Goal: Task Accomplishment & Management: Complete application form

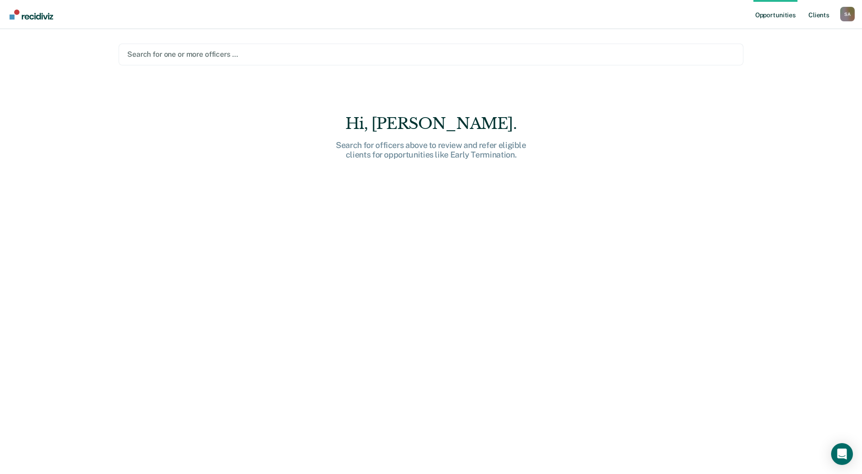
click at [821, 18] on link "Client s" at bounding box center [819, 14] width 25 height 29
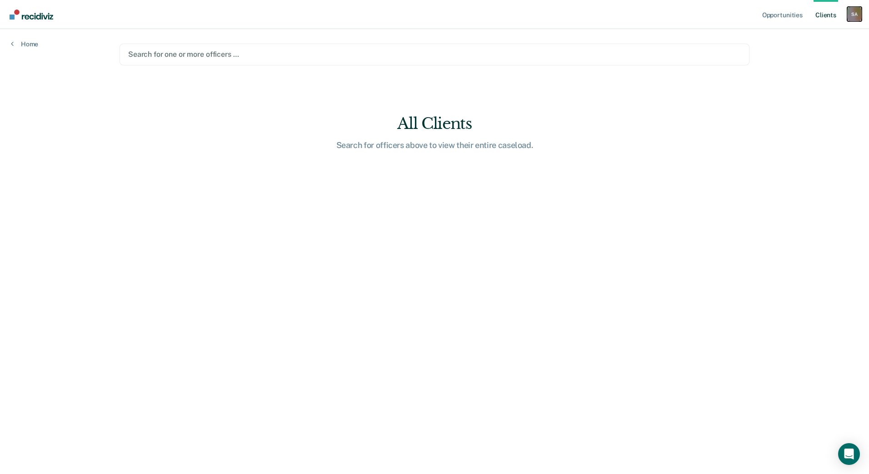
click at [858, 12] on div "S A" at bounding box center [854, 14] width 15 height 15
click at [805, 47] on link "Go to PSI Case Dashboard" at bounding box center [816, 49] width 76 height 8
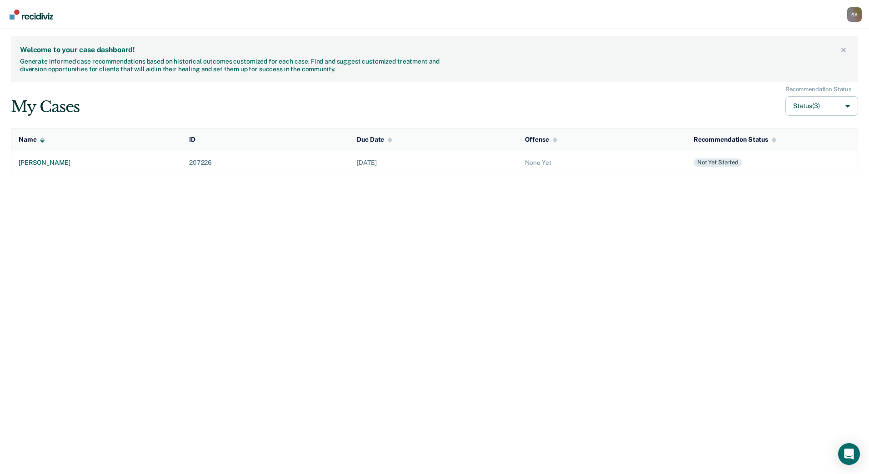
click at [727, 164] on div "Not yet started" at bounding box center [717, 163] width 49 height 8
click at [532, 162] on div "None Yet" at bounding box center [602, 163] width 154 height 8
click at [54, 163] on div "steven larson" at bounding box center [97, 163] width 156 height 8
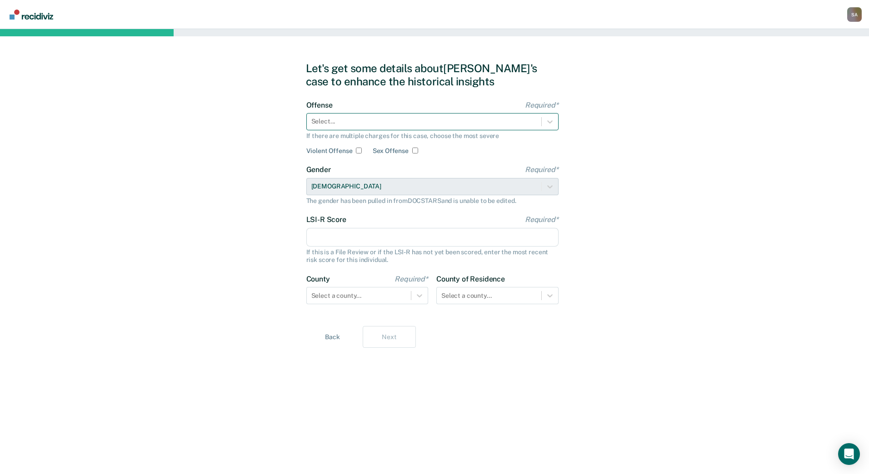
click at [351, 121] on div at bounding box center [423, 122] width 225 height 10
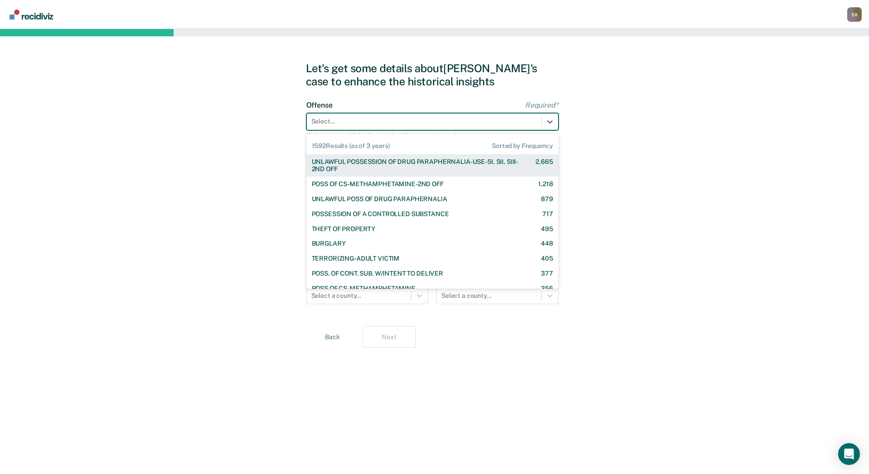
click at [360, 120] on div at bounding box center [423, 122] width 225 height 10
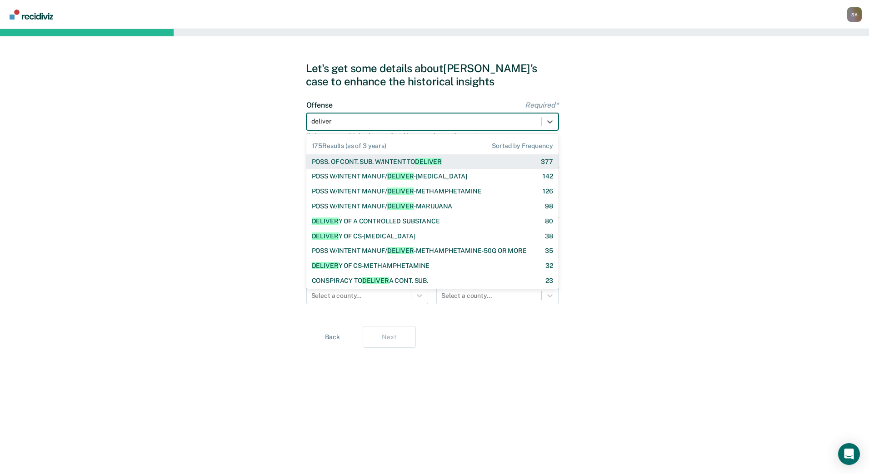
type input "delivery"
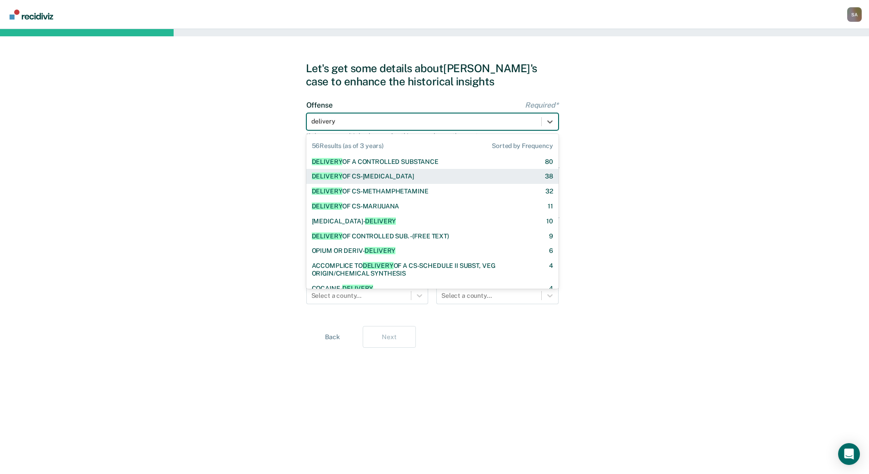
click at [371, 176] on div "DELIVERY OF CS-FENTANYL" at bounding box center [363, 177] width 102 height 8
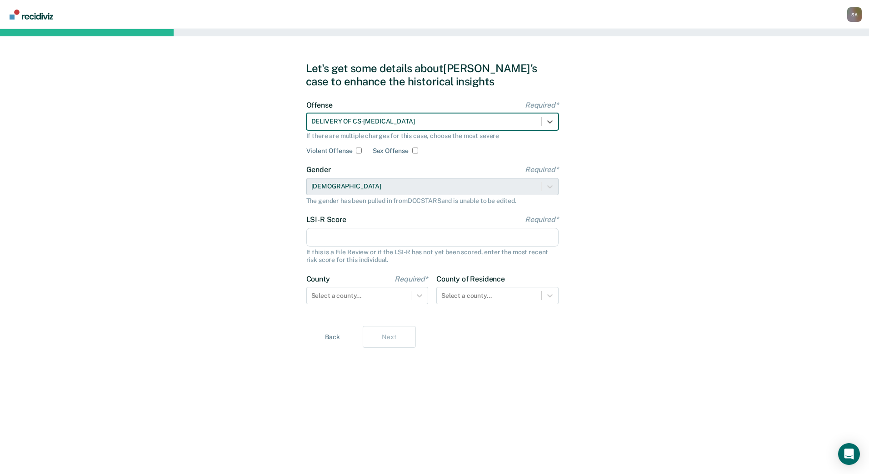
click at [384, 239] on input "LSI-R Score Required*" at bounding box center [432, 237] width 252 height 19
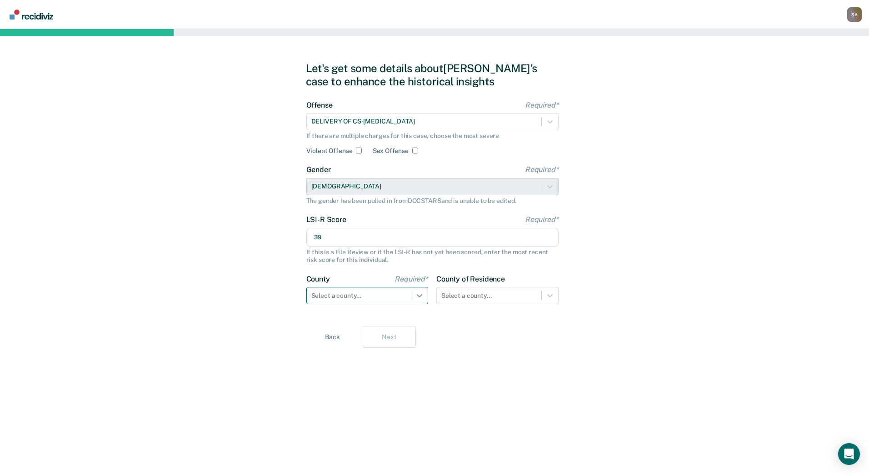
type input "39"
click at [414, 293] on div at bounding box center [419, 296] width 16 height 16
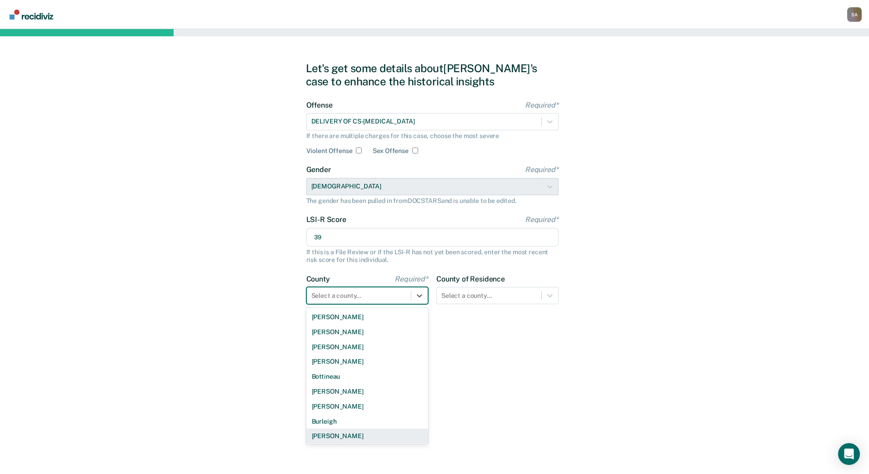
click at [351, 440] on div "Cass" at bounding box center [367, 436] width 122 height 15
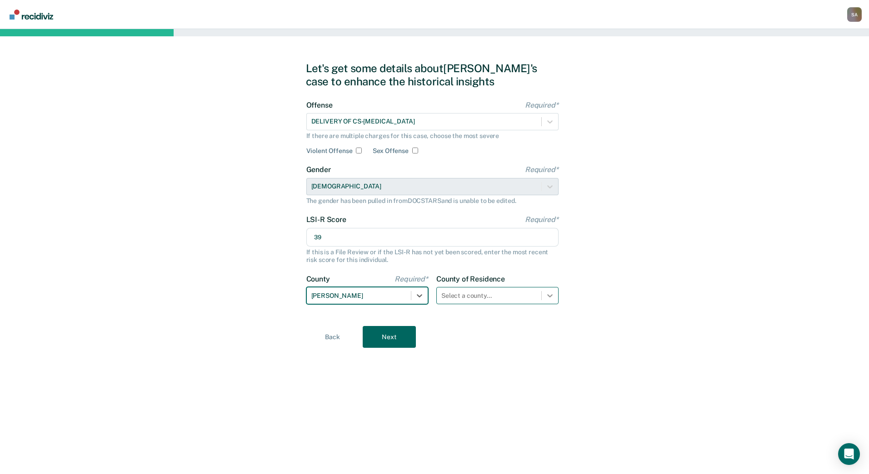
click at [551, 293] on icon at bounding box center [549, 295] width 9 height 9
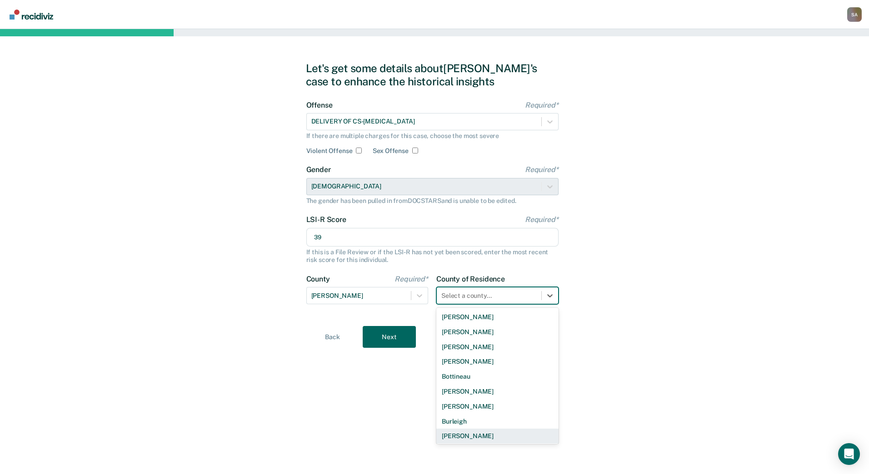
click at [465, 441] on div "Cass" at bounding box center [497, 436] width 122 height 15
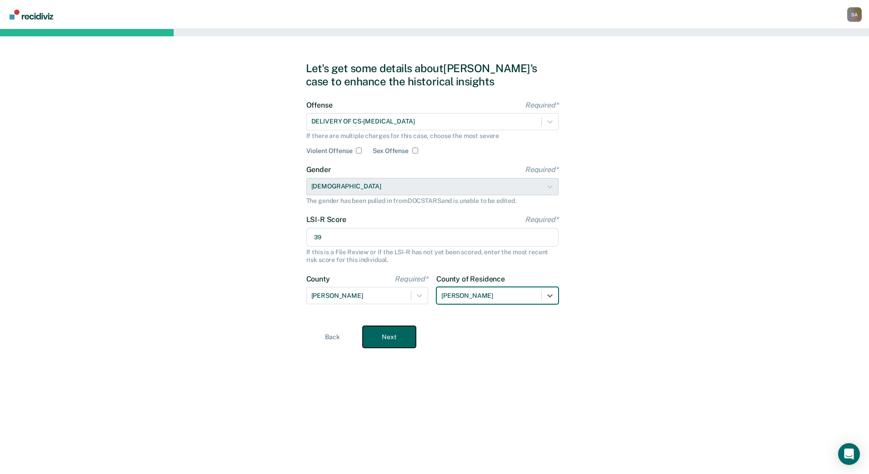
click at [397, 336] on button "Next" at bounding box center [389, 337] width 53 height 22
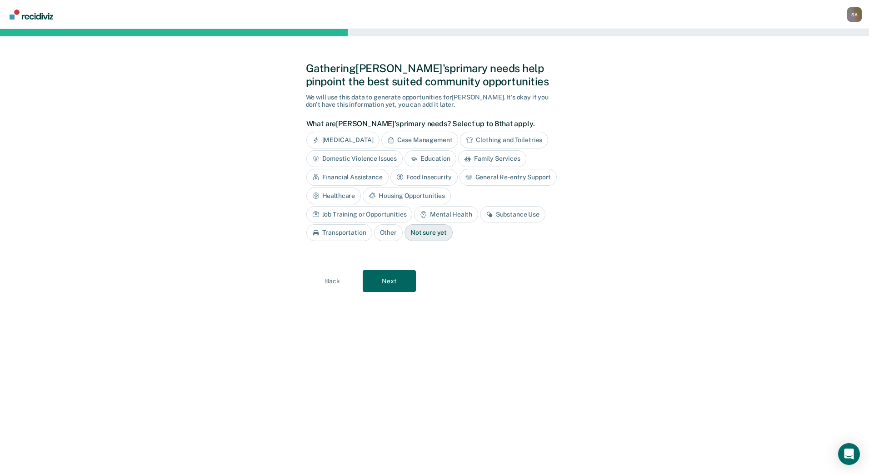
click at [480, 214] on div "Substance Use" at bounding box center [512, 214] width 65 height 17
click at [414, 208] on div "Mental Health" at bounding box center [446, 214] width 64 height 17
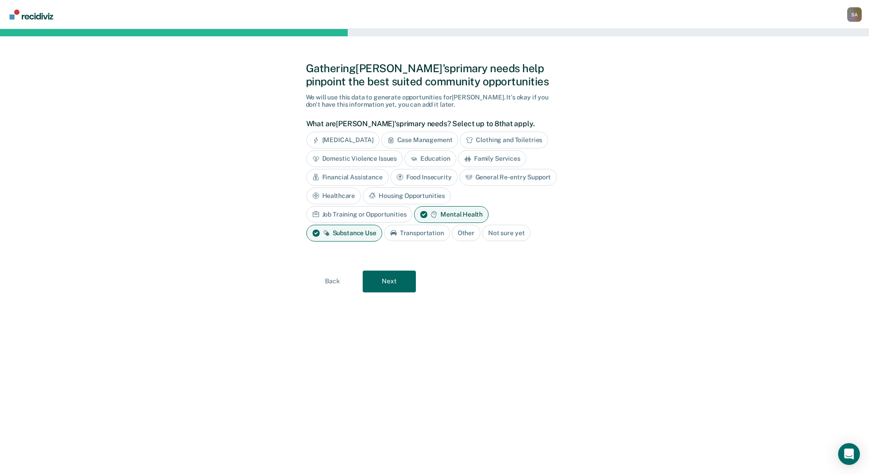
click at [522, 177] on div "General Re-entry Support" at bounding box center [508, 177] width 98 height 17
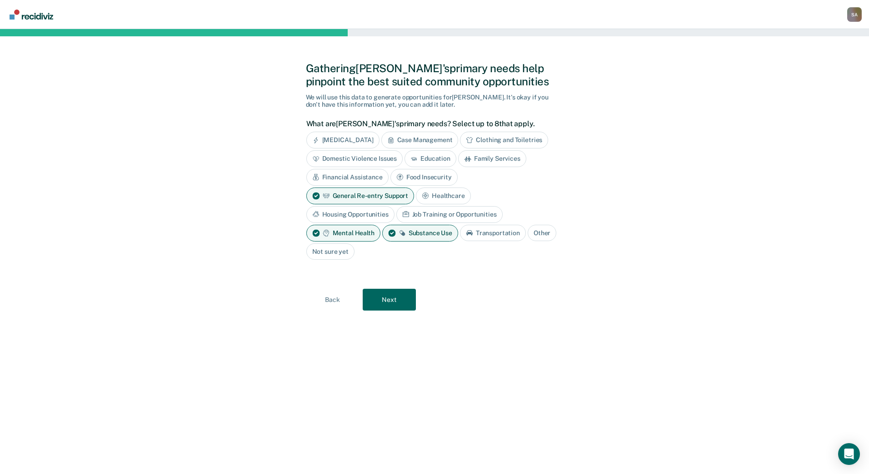
click at [351, 174] on div "Financial Assistance" at bounding box center [347, 177] width 82 height 17
click at [381, 217] on div "Housing Opportunities" at bounding box center [350, 214] width 88 height 17
click at [448, 214] on div "Job Training or Opportunities" at bounding box center [460, 214] width 106 height 17
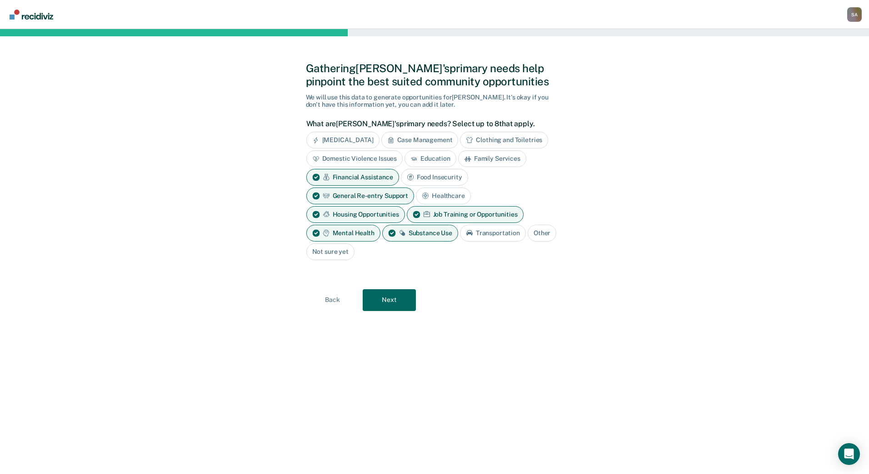
click at [452, 142] on div "Case Management" at bounding box center [419, 140] width 77 height 17
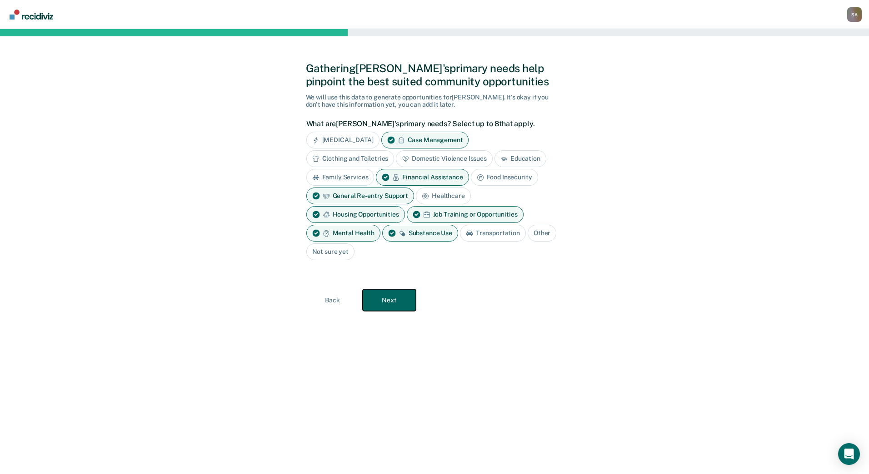
click at [394, 302] on button "Next" at bounding box center [389, 300] width 53 height 22
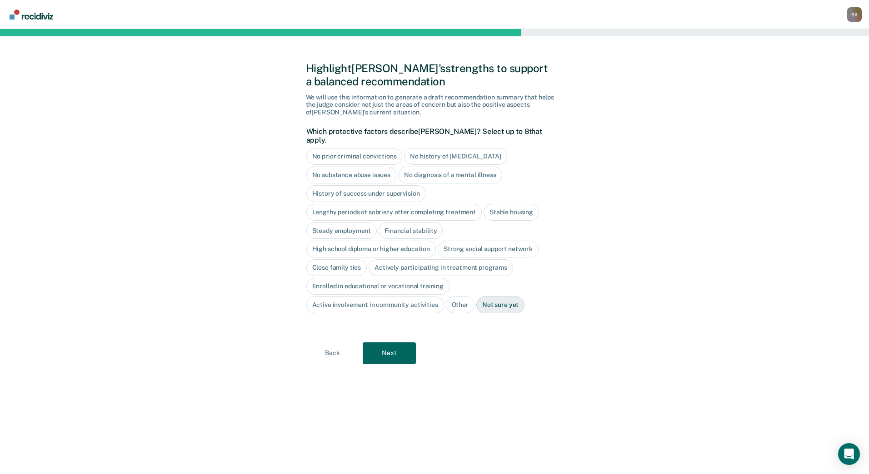
click at [349, 223] on div "Steady employment" at bounding box center [341, 231] width 71 height 17
click at [403, 241] on div "High school diploma or higher education" at bounding box center [371, 249] width 130 height 17
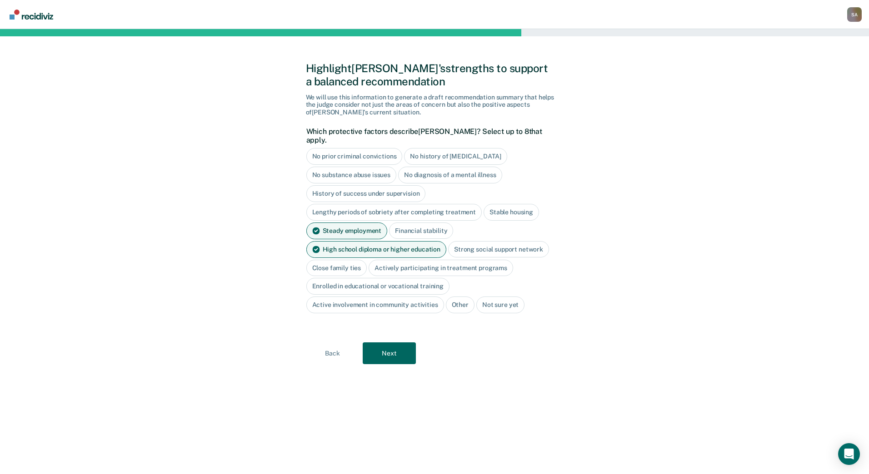
click at [405, 262] on div "Actively participating in treatment programs" at bounding box center [441, 268] width 145 height 17
click at [444, 148] on div "No history of violent behavior" at bounding box center [455, 156] width 103 height 17
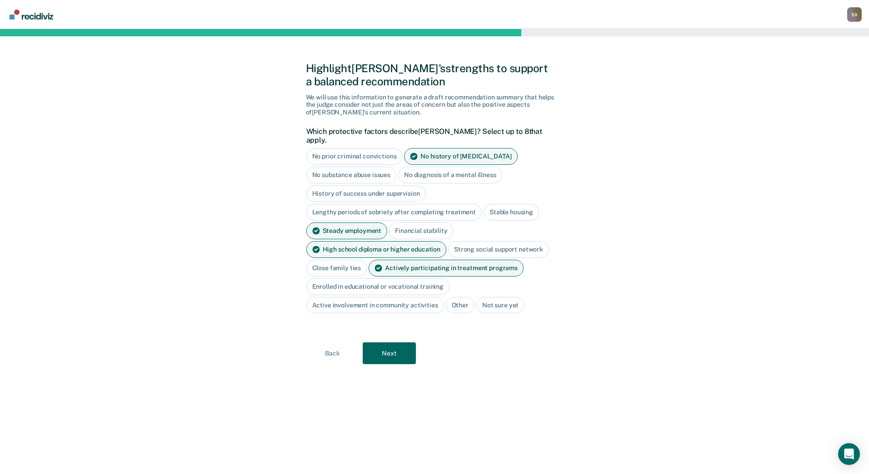
click at [353, 224] on div "Steady employment" at bounding box center [346, 231] width 81 height 17
click at [389, 345] on button "Next" at bounding box center [389, 354] width 53 height 22
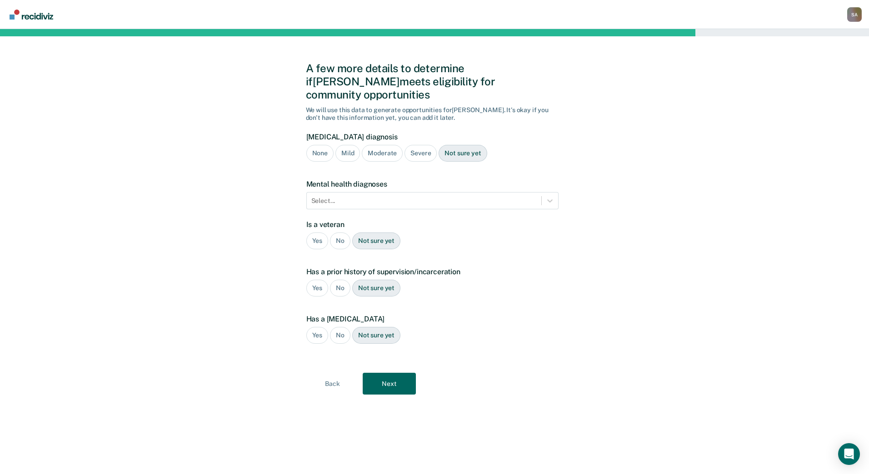
click at [420, 145] on div "Severe" at bounding box center [420, 153] width 32 height 17
click at [394, 196] on div at bounding box center [423, 201] width 225 height 10
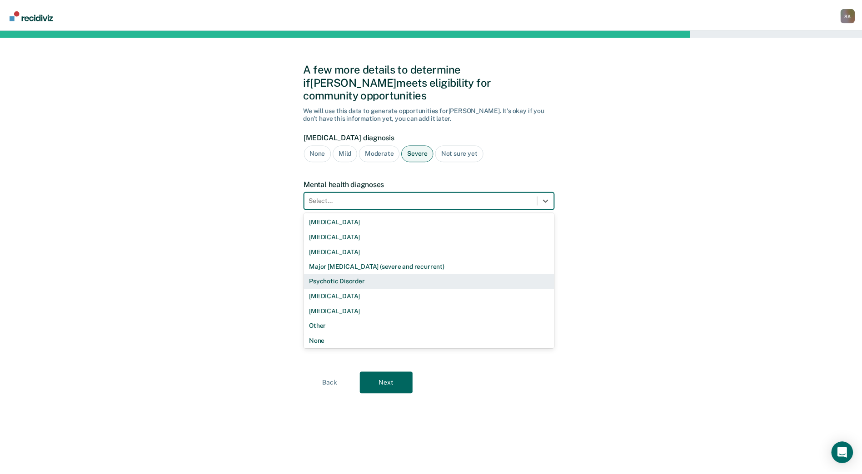
scroll to position [1, 0]
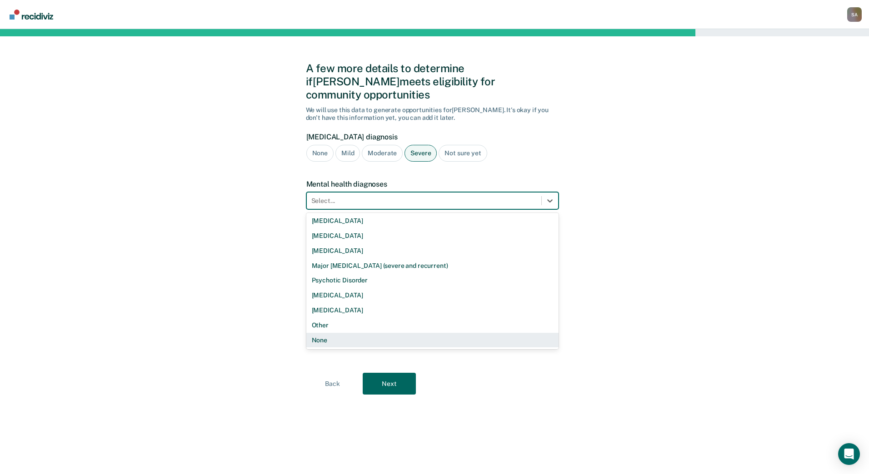
click at [368, 333] on div "None" at bounding box center [432, 340] width 252 height 15
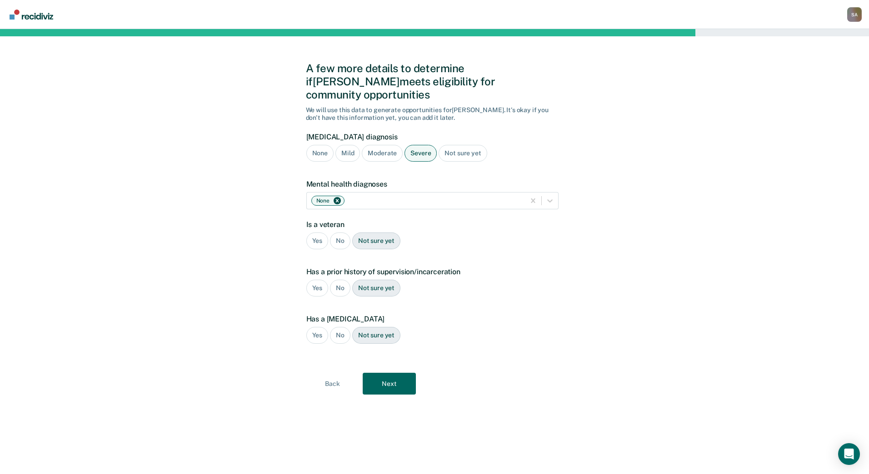
click at [340, 233] on div "No" at bounding box center [340, 241] width 20 height 17
click at [313, 280] on div "Yes" at bounding box center [317, 288] width 22 height 17
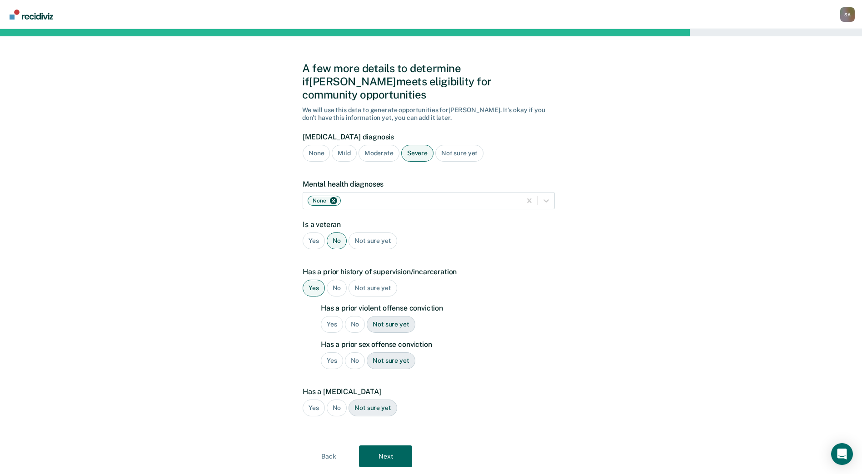
click at [353, 316] on div "No" at bounding box center [355, 324] width 20 height 17
click at [353, 353] on div "No" at bounding box center [355, 361] width 20 height 17
click at [337, 400] on div "No" at bounding box center [337, 408] width 20 height 17
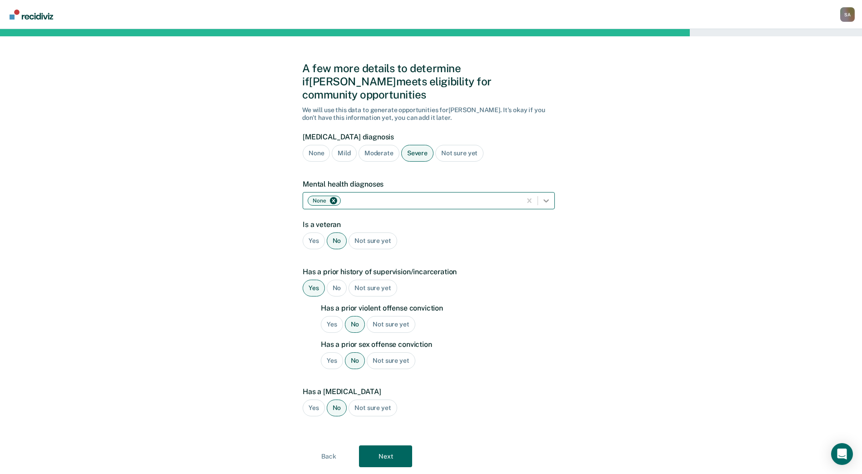
click at [548, 196] on icon at bounding box center [546, 200] width 9 height 9
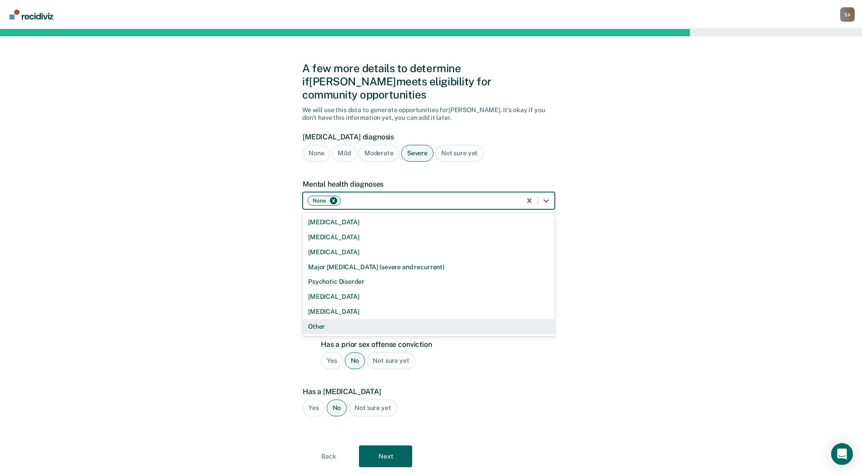
click at [335, 319] on div "Other" at bounding box center [429, 326] width 252 height 15
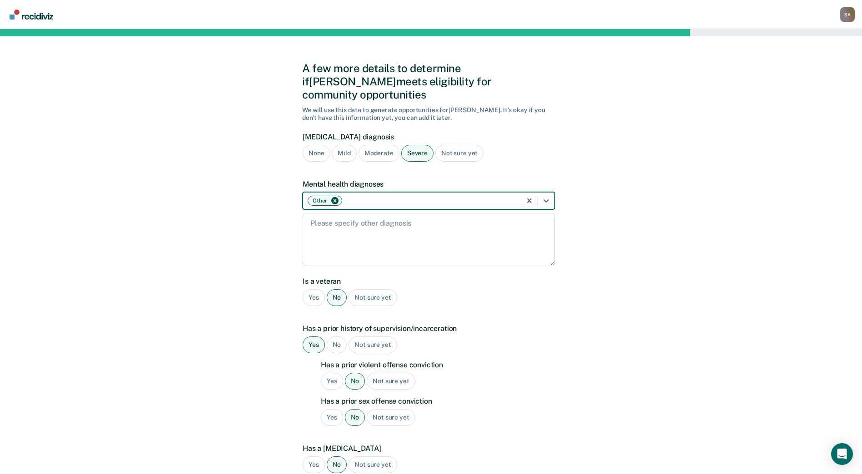
click at [334, 198] on icon "Remove Other" at bounding box center [335, 201] width 6 height 6
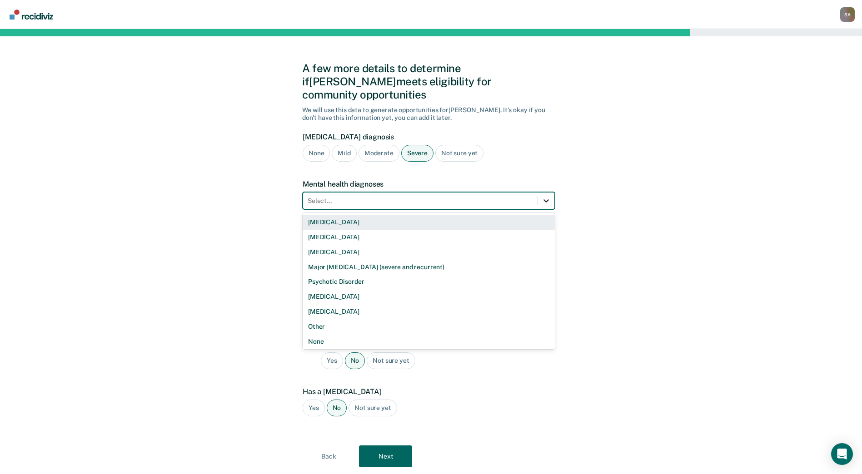
click at [550, 196] on icon at bounding box center [546, 200] width 9 height 9
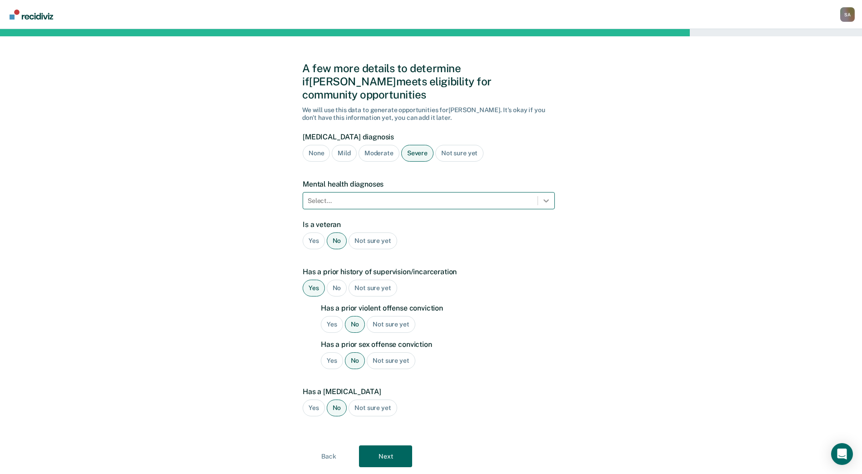
click at [545, 196] on icon at bounding box center [546, 200] width 9 height 9
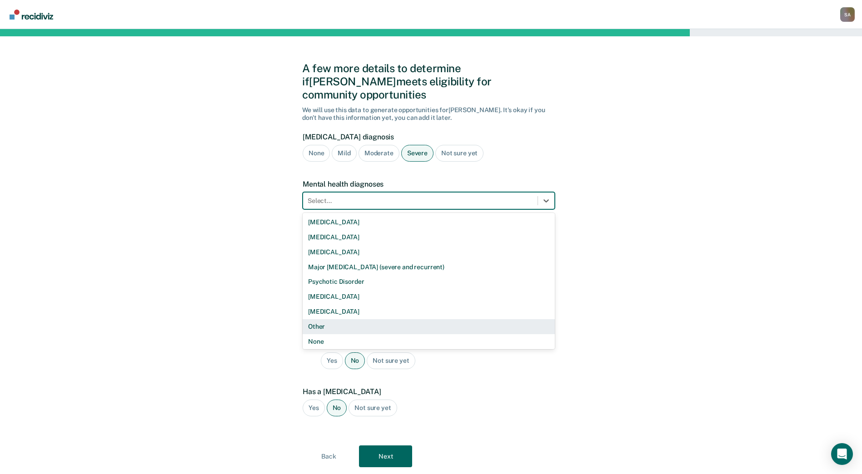
click at [339, 319] on div "Other" at bounding box center [429, 326] width 252 height 15
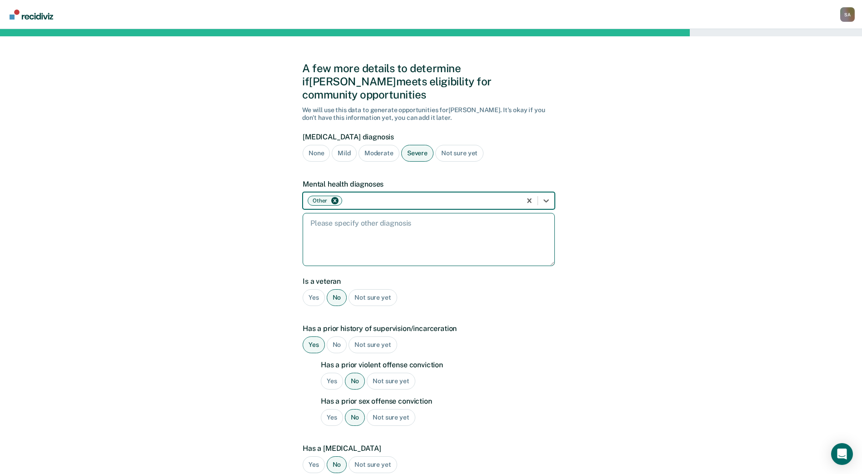
click at [335, 213] on textarea at bounding box center [429, 239] width 252 height 53
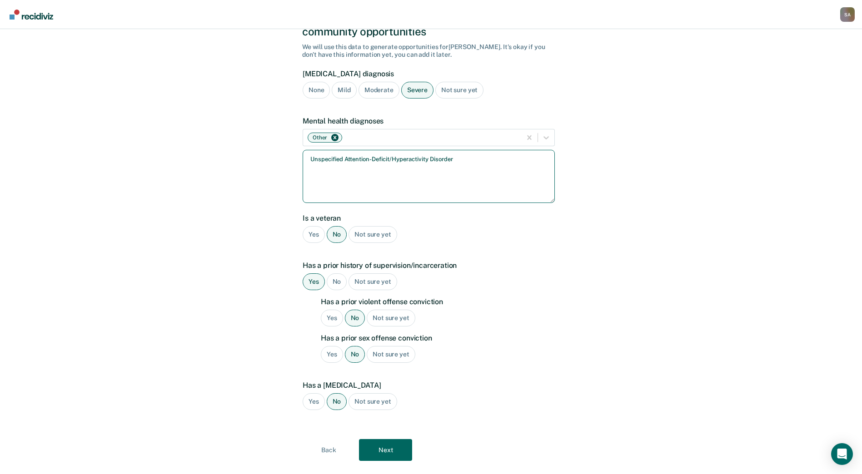
scroll to position [70, 0]
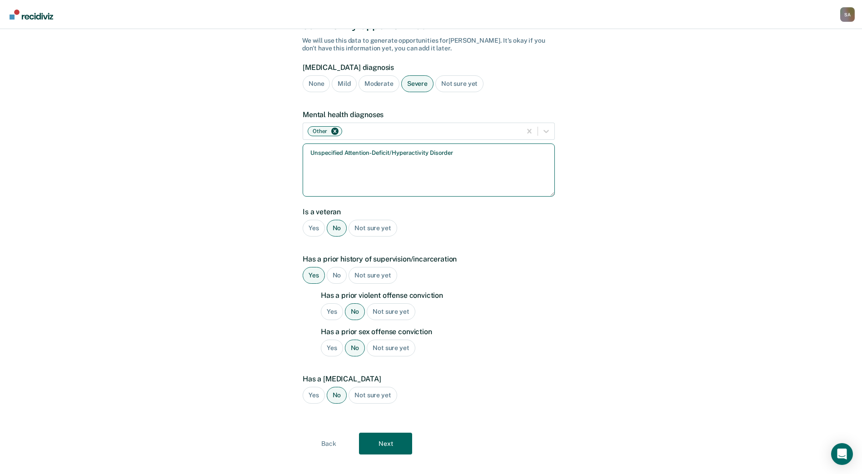
type textarea "Unspecified Attention-Deficit/Hyperactivity Disorder"
click at [387, 433] on button "Next" at bounding box center [385, 444] width 53 height 22
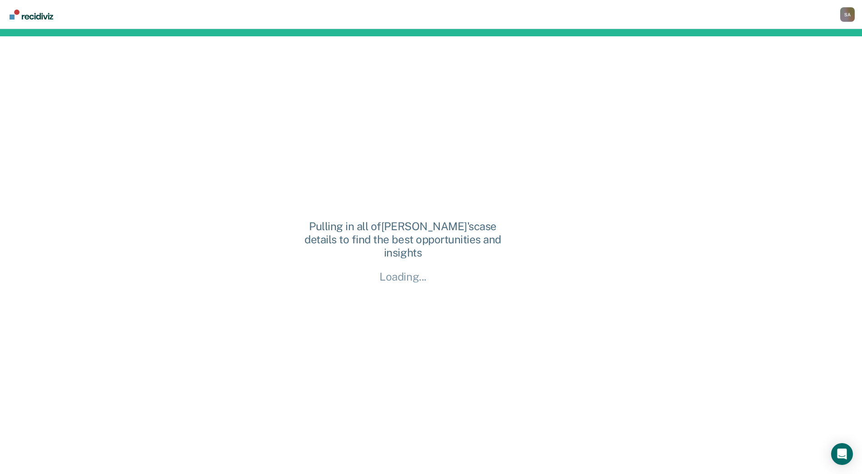
scroll to position [0, 0]
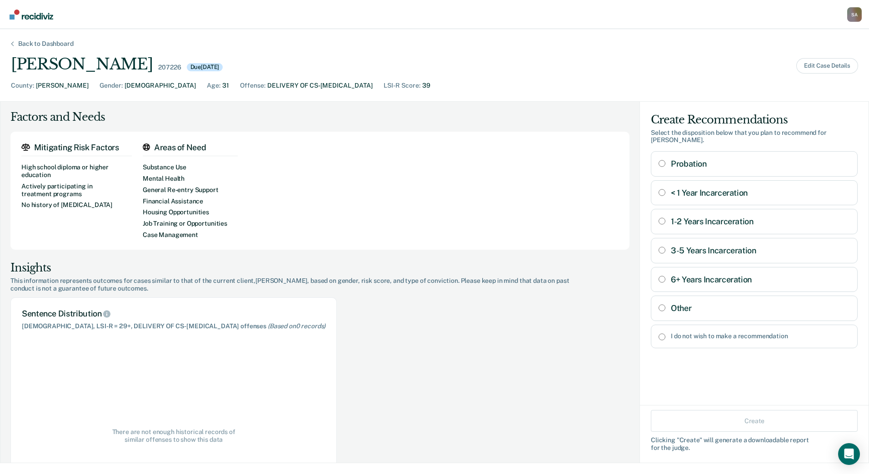
click at [658, 304] on input "Other" at bounding box center [661, 307] width 7 height 7
radio input "true"
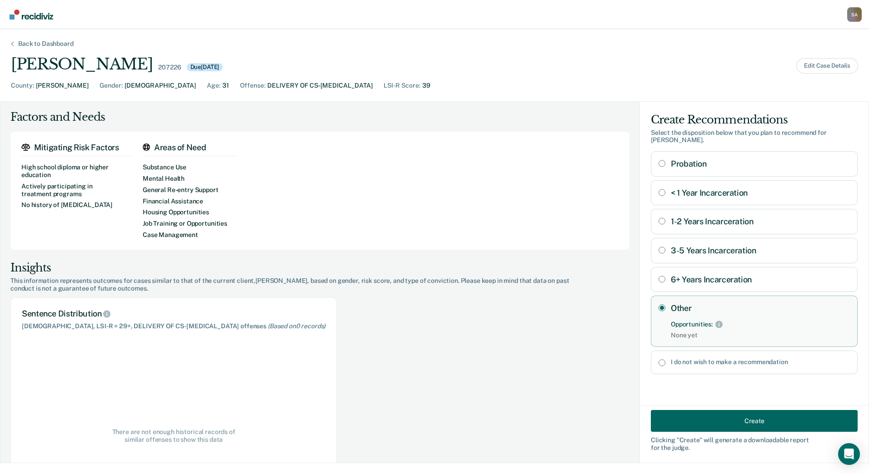
click at [689, 332] on span "None yet" at bounding box center [760, 336] width 179 height 8
drag, startPoint x: 694, startPoint y: 328, endPoint x: 657, endPoint y: 329, distance: 36.8
click at [657, 329] on div "Other Opportunities: None yet" at bounding box center [754, 321] width 207 height 51
drag, startPoint x: 657, startPoint y: 329, endPoint x: 608, endPoint y: 329, distance: 49.5
click at [604, 331] on div "Sentence Distribution Males, LSI-R = 29+, DELIVERY OF CS-FENTANYL offenses (Bas…" at bounding box center [319, 424] width 639 height 252
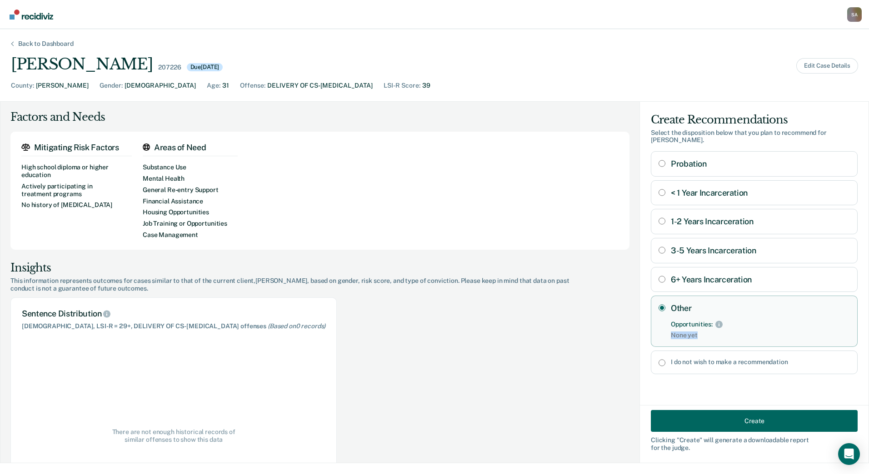
click at [658, 276] on Incarceration "6+ Years Incarceration" at bounding box center [661, 279] width 7 height 7
radio Incarceration "true"
radio input "false"
click at [598, 355] on div "Sentence Distribution Males, LSI-R = 29+, DELIVERY OF CS-FENTANYL offenses (Bas…" at bounding box center [319, 424] width 639 height 252
click at [658, 160] on input "Probation" at bounding box center [661, 163] width 7 height 7
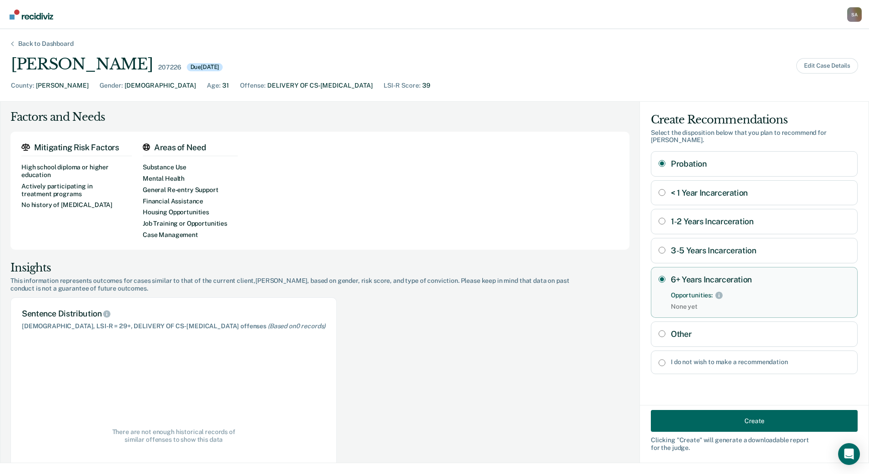
radio input "true"
click at [658, 302] on Incarceration "6+ Years Incarceration" at bounding box center [661, 305] width 7 height 7
radio Incarceration "true"
radio input "false"
click at [599, 347] on div "Sentence Distribution Males, LSI-R = 29+, DELIVERY OF CS-FENTANYL offenses (Bas…" at bounding box center [319, 424] width 639 height 252
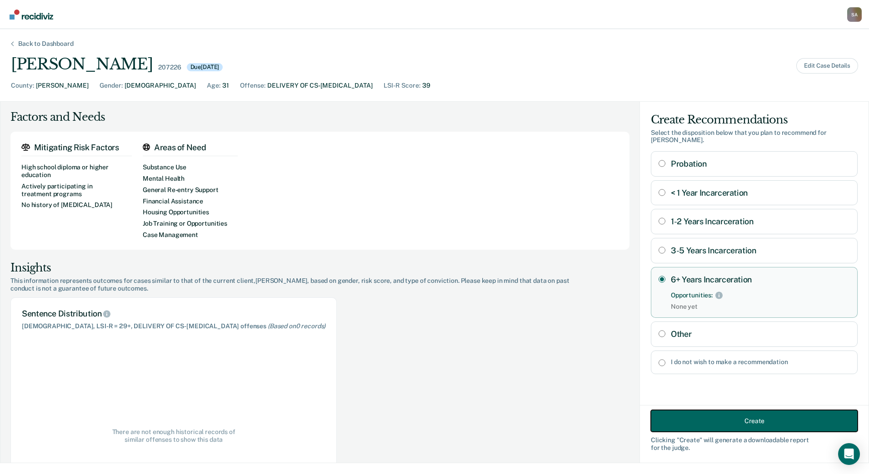
click at [757, 422] on button "Create" at bounding box center [754, 421] width 207 height 22
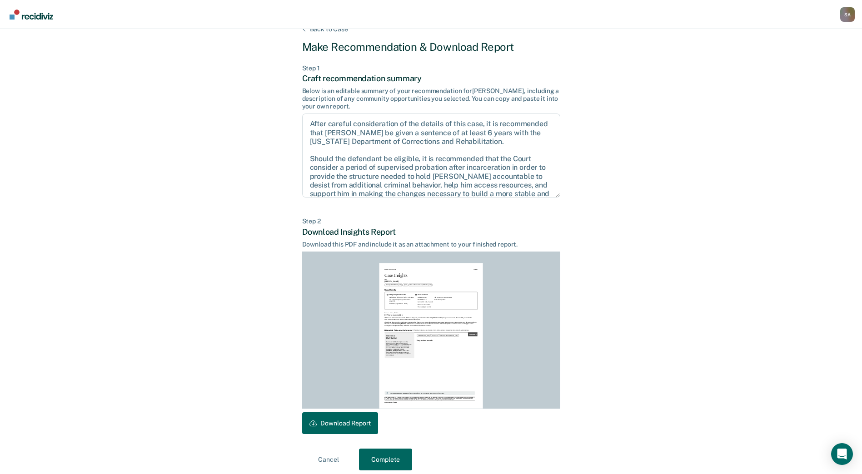
scroll to position [22, 0]
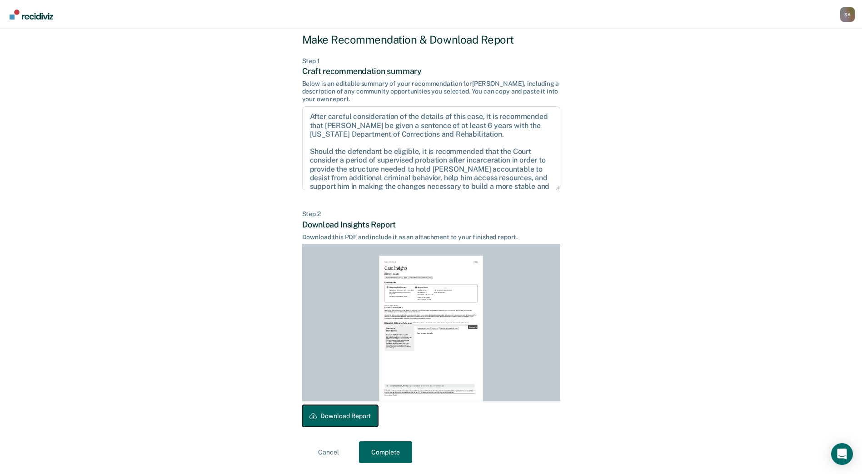
click at [352, 413] on button "Download Report" at bounding box center [340, 416] width 76 height 22
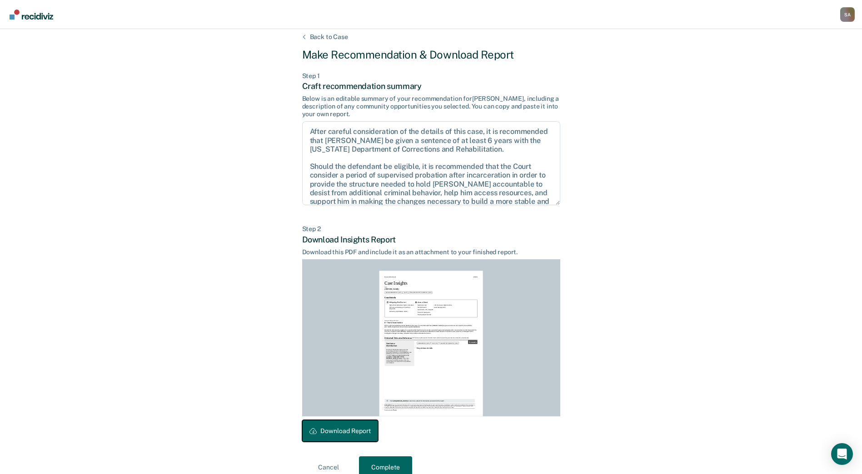
scroll to position [0, 0]
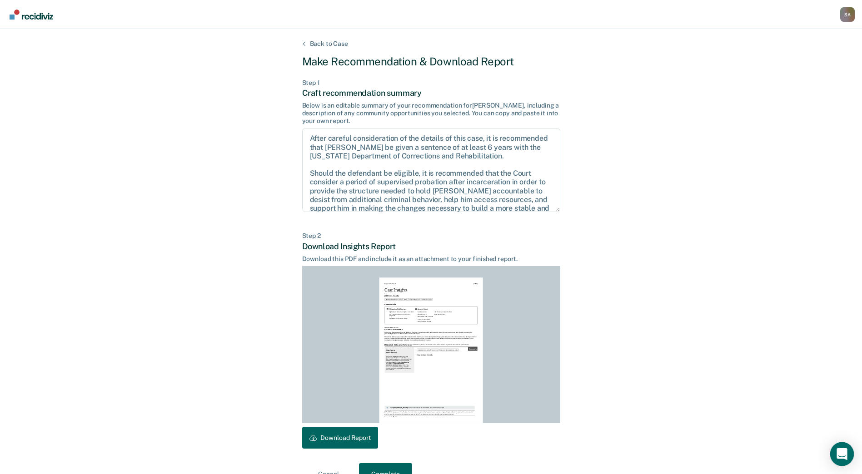
click at [842, 453] on icon "Open Intercom Messenger" at bounding box center [842, 454] width 10 height 12
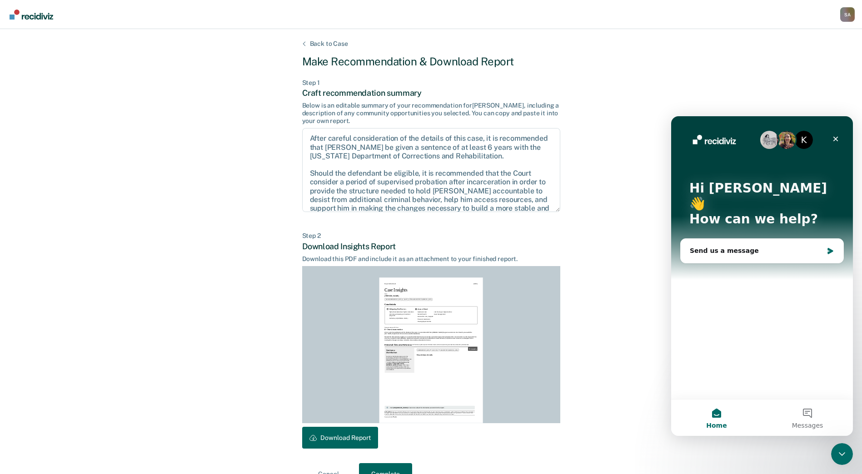
click at [638, 322] on div "Back to Case Make Recommendation & Download Report Step 1 Craft recommendation …" at bounding box center [431, 262] width 862 height 467
click at [838, 450] on icon "Close Intercom Messenger" at bounding box center [840, 453] width 11 height 11
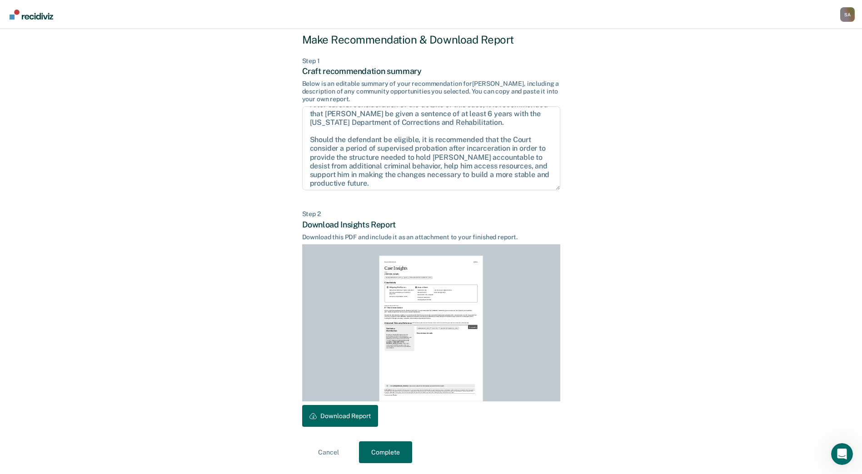
scroll to position [15, 0]
click at [392, 447] on button "Complete" at bounding box center [385, 453] width 53 height 22
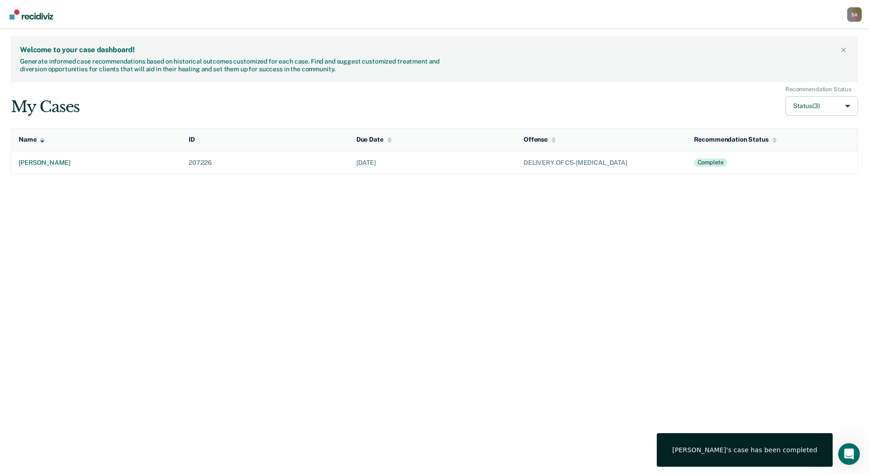
click at [597, 227] on div "Welcome to your case dashboard! Generate informed case recommendations based on…" at bounding box center [434, 251] width 869 height 445
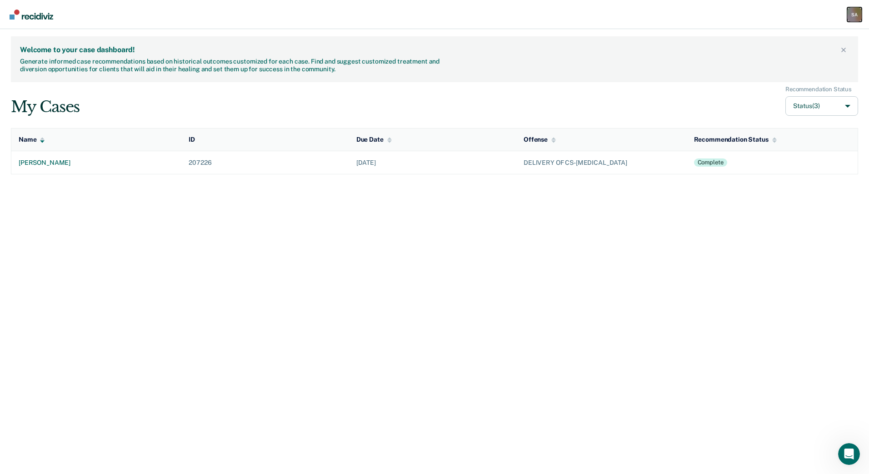
click at [854, 12] on div "S A" at bounding box center [854, 14] width 15 height 15
click at [824, 46] on link "Go to PSI Case Dashboard" at bounding box center [816, 48] width 76 height 8
click at [796, 59] on link "Log Out" at bounding box center [816, 59] width 76 height 8
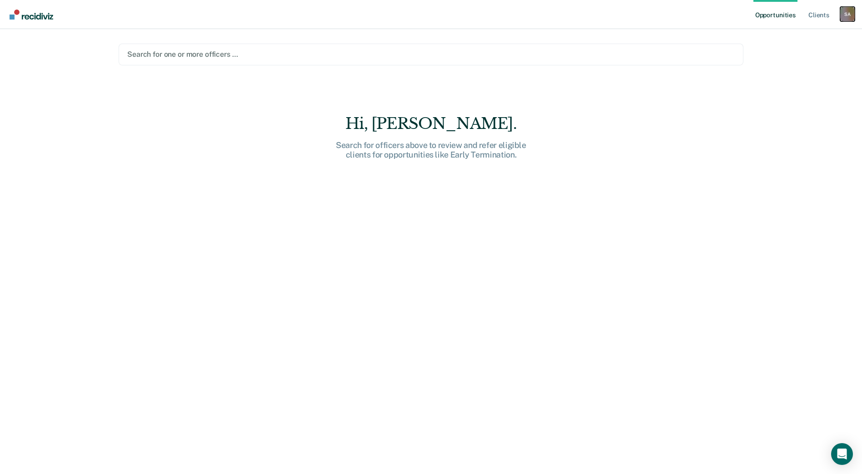
click at [848, 11] on div "S A" at bounding box center [847, 14] width 15 height 15
click at [792, 48] on link "Go to PSI Case Dashboard" at bounding box center [810, 49] width 76 height 8
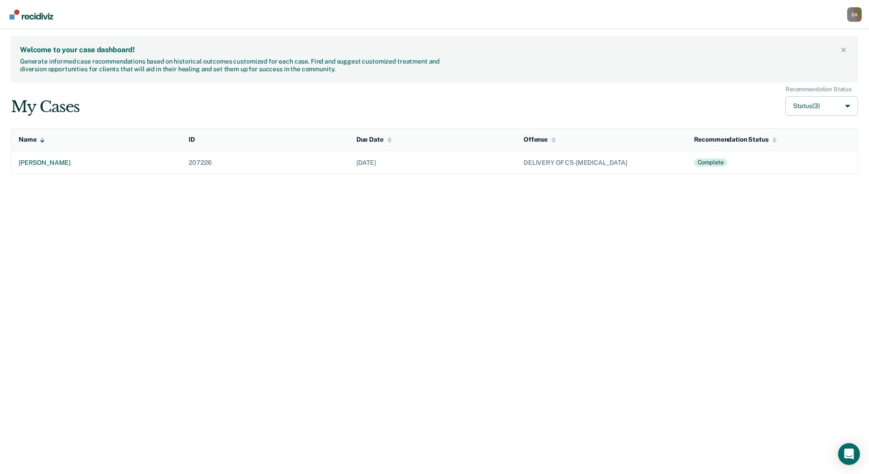
click at [709, 165] on div "Complete" at bounding box center [710, 163] width 33 height 8
click at [508, 163] on td "[DATE]" at bounding box center [432, 162] width 167 height 23
click at [37, 164] on div "[PERSON_NAME]" at bounding box center [96, 163] width 155 height 8
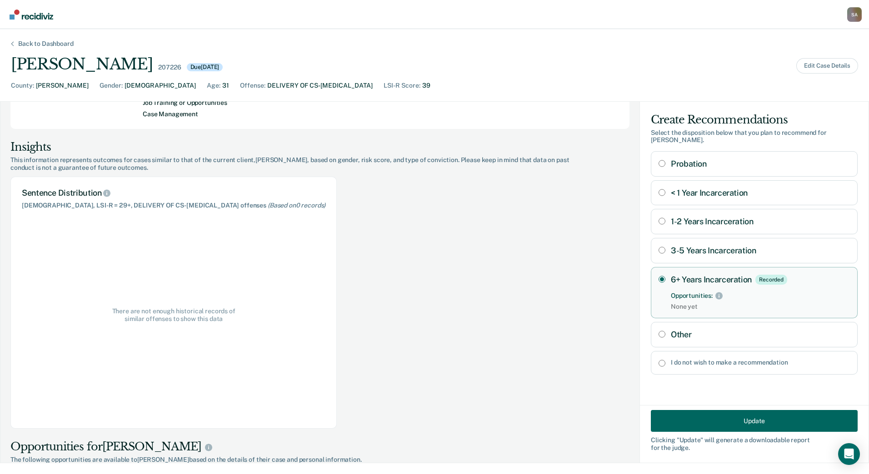
scroll to position [91, 0]
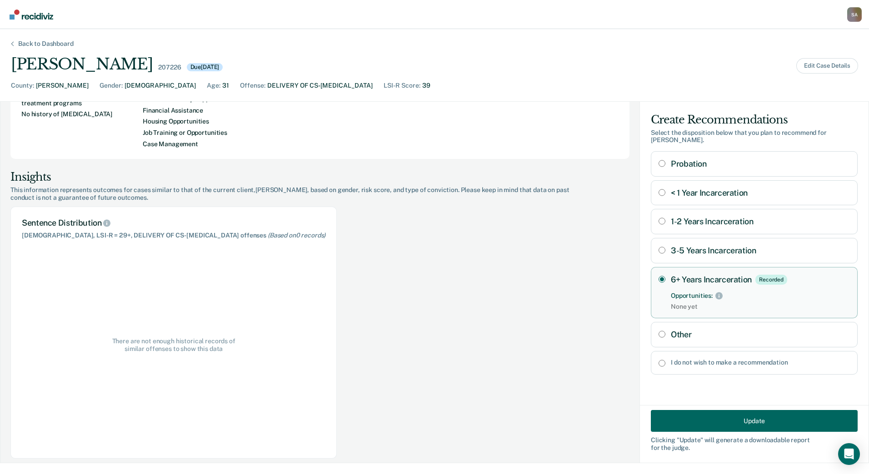
click at [207, 281] on div "Sentence Distribution Males, LSI-R = 29+, DELIVERY OF CS-FENTANYL offenses (Bas…" at bounding box center [173, 333] width 326 height 252
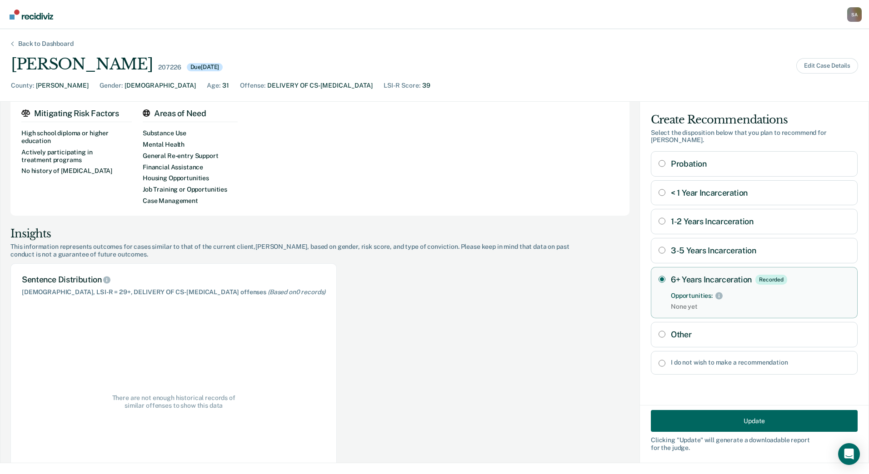
scroll to position [0, 0]
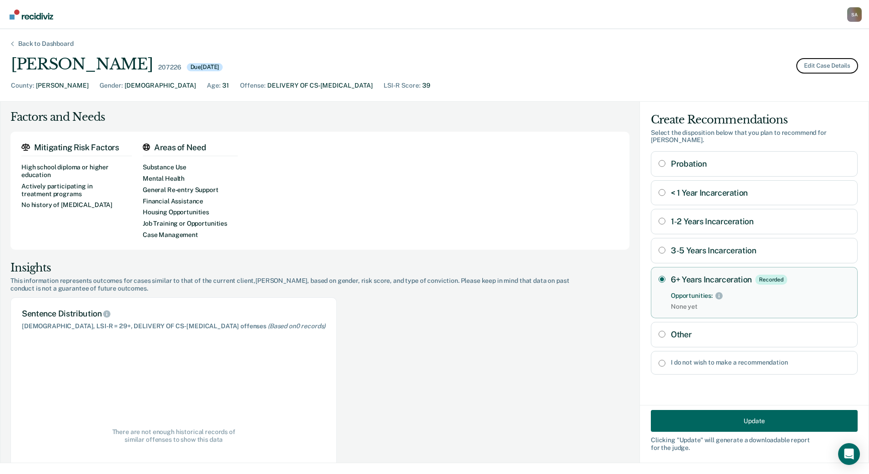
click at [837, 61] on button "Edit Case Details" at bounding box center [827, 65] width 62 height 15
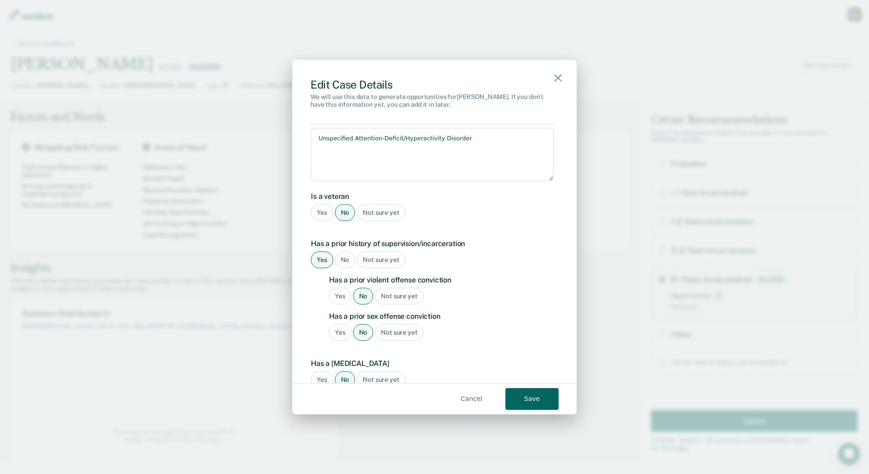
scroll to position [689, 0]
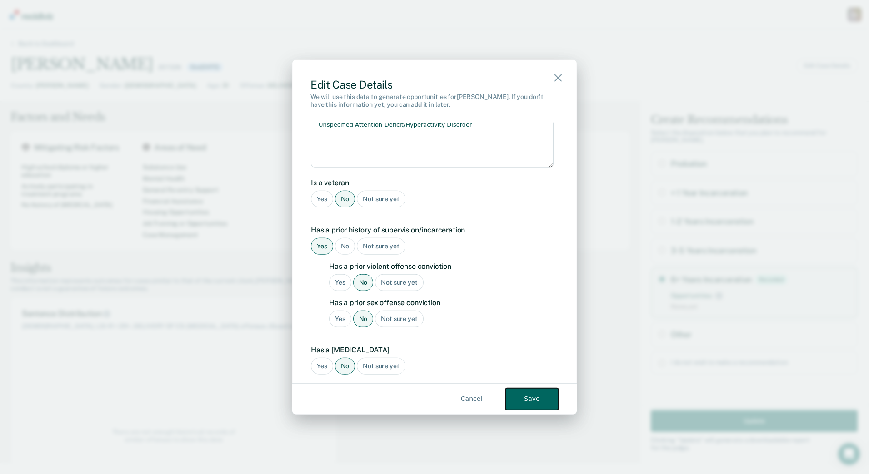
click at [532, 401] on button "Save" at bounding box center [531, 399] width 53 height 22
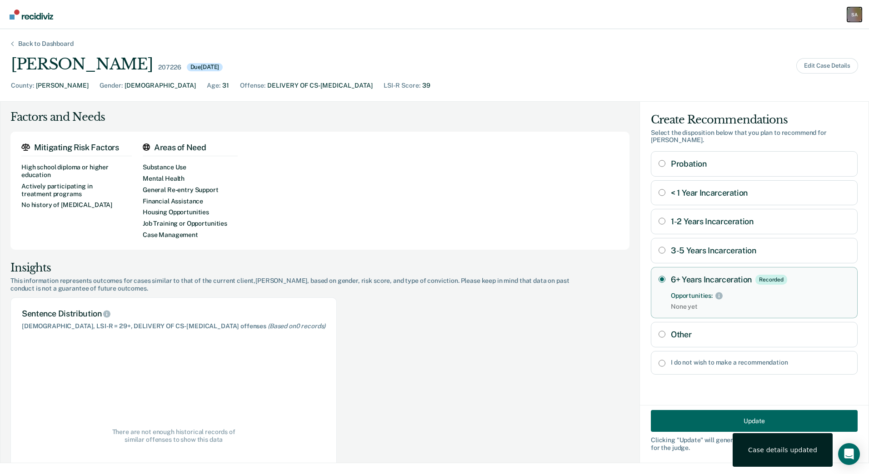
click at [854, 14] on div "S A" at bounding box center [854, 14] width 15 height 15
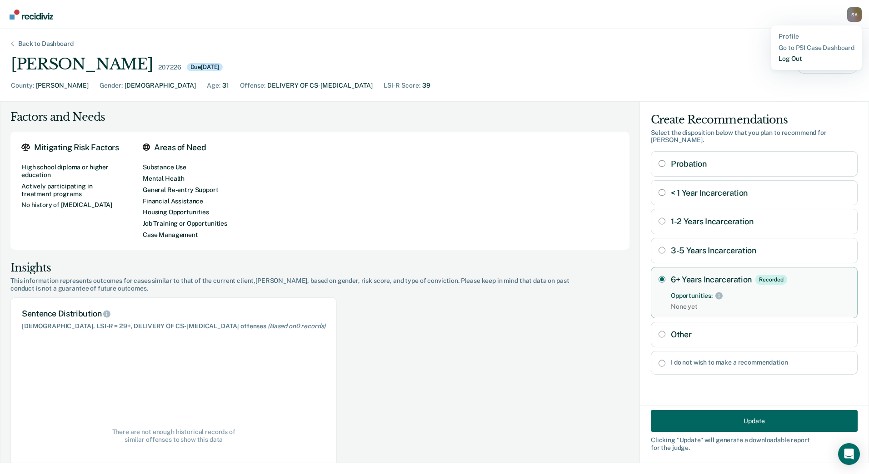
click at [792, 58] on link "Log Out" at bounding box center [816, 59] width 76 height 8
